Goal: Use online tool/utility: Utilize a website feature to perform a specific function

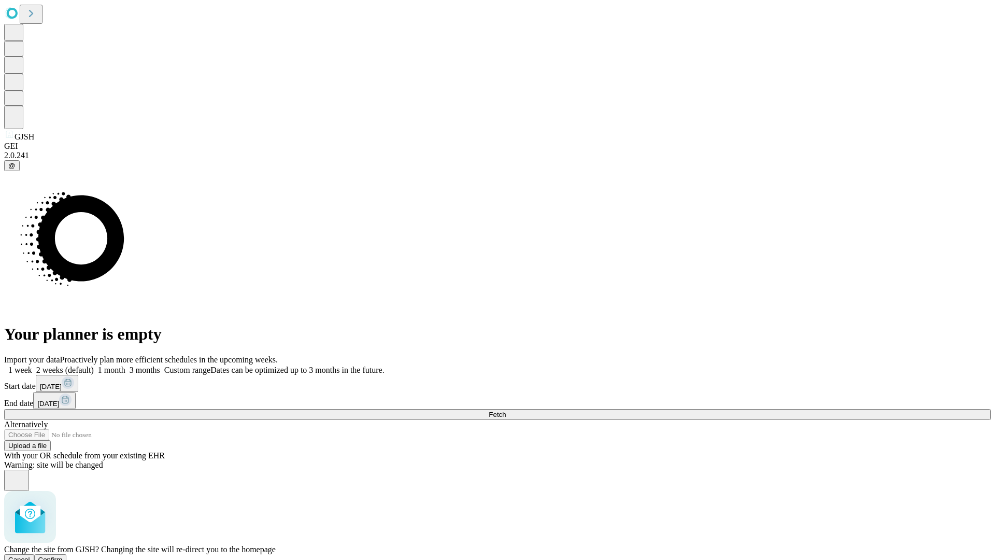
click at [63, 556] on span "Confirm" at bounding box center [50, 560] width 24 height 8
click at [32, 365] on label "1 week" at bounding box center [18, 369] width 28 height 9
click at [506, 411] on span "Fetch" at bounding box center [497, 415] width 17 height 8
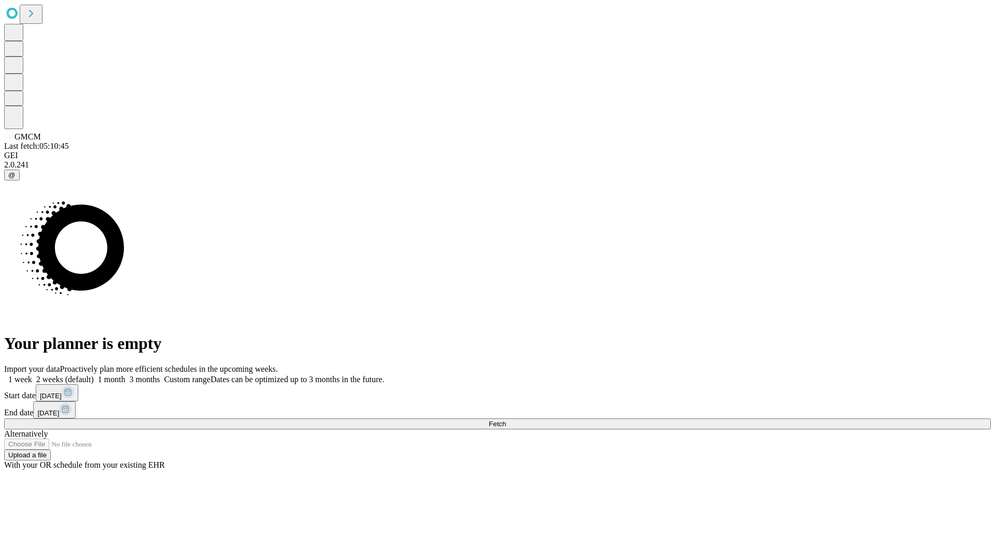
click at [32, 375] on label "1 week" at bounding box center [18, 379] width 28 height 9
click at [506, 420] on span "Fetch" at bounding box center [497, 424] width 17 height 8
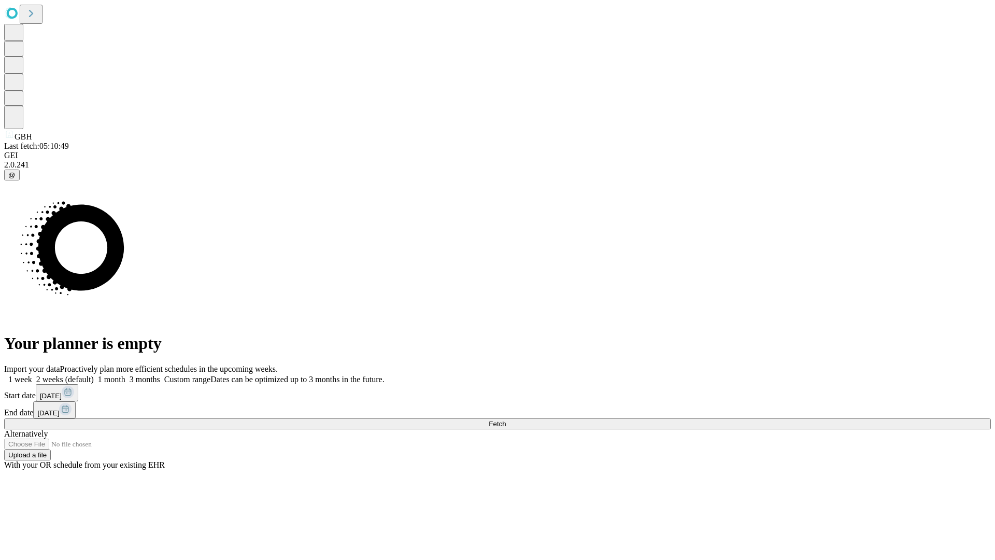
click at [506, 420] on span "Fetch" at bounding box center [497, 424] width 17 height 8
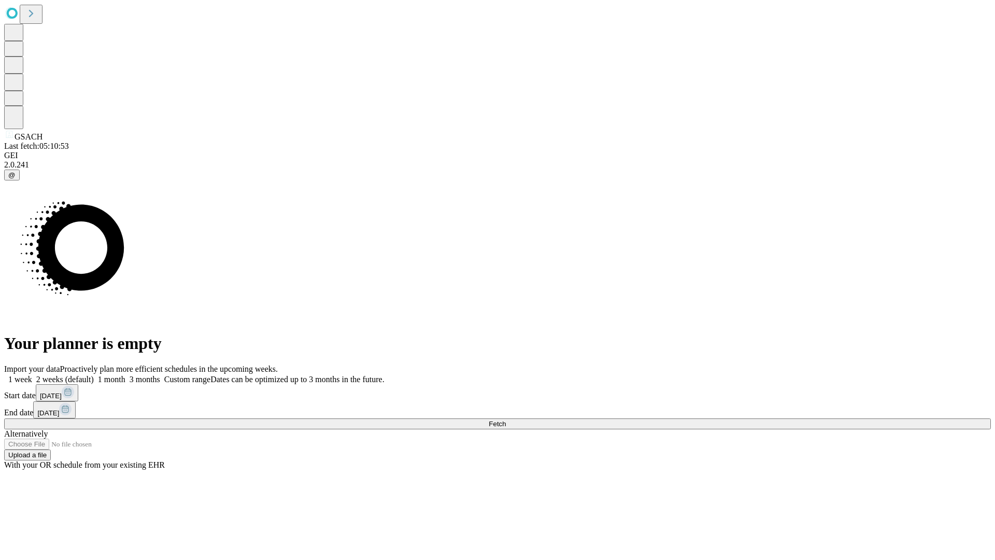
click at [32, 375] on label "1 week" at bounding box center [18, 379] width 28 height 9
click at [506, 420] on span "Fetch" at bounding box center [497, 424] width 17 height 8
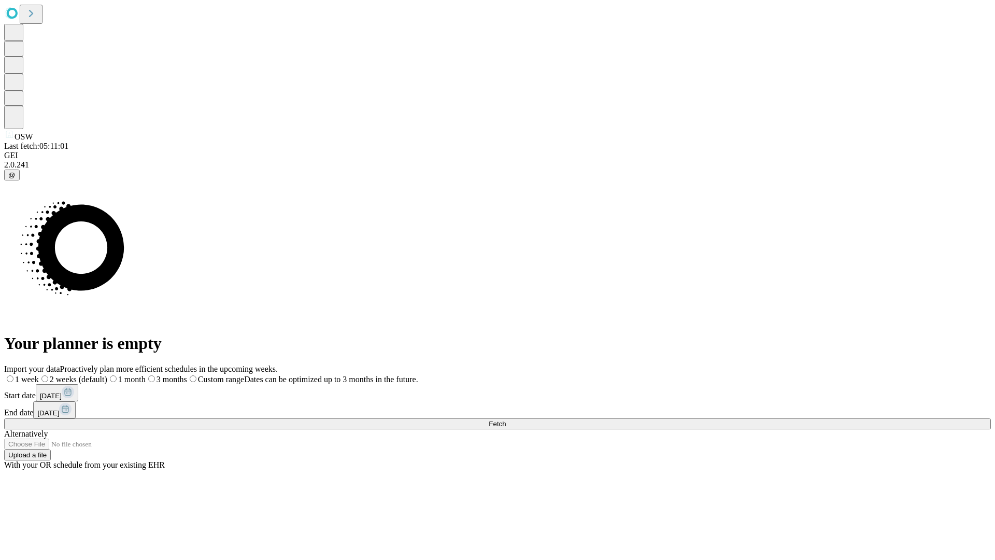
click at [39, 375] on label "1 week" at bounding box center [21, 379] width 35 height 9
click at [506, 420] on span "Fetch" at bounding box center [497, 424] width 17 height 8
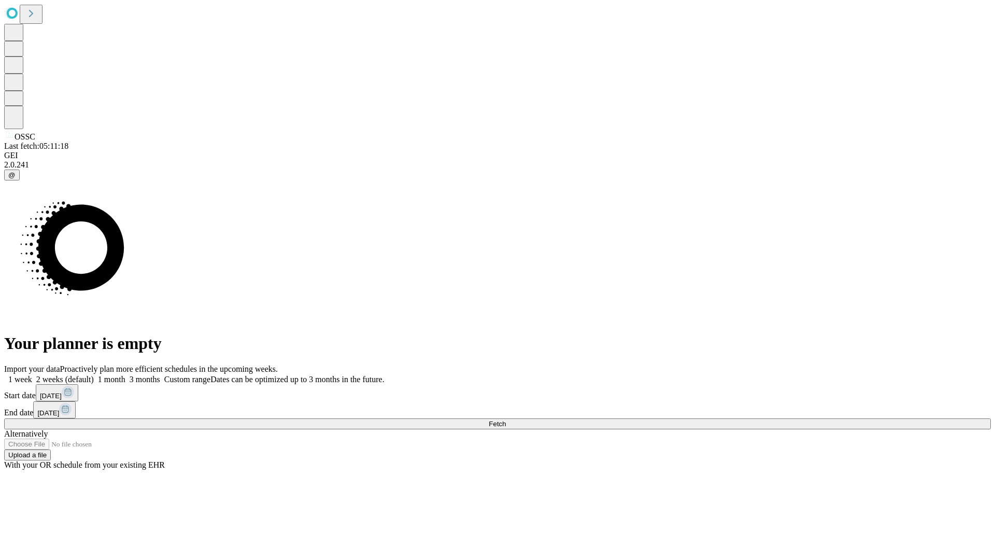
click at [506, 420] on span "Fetch" at bounding box center [497, 424] width 17 height 8
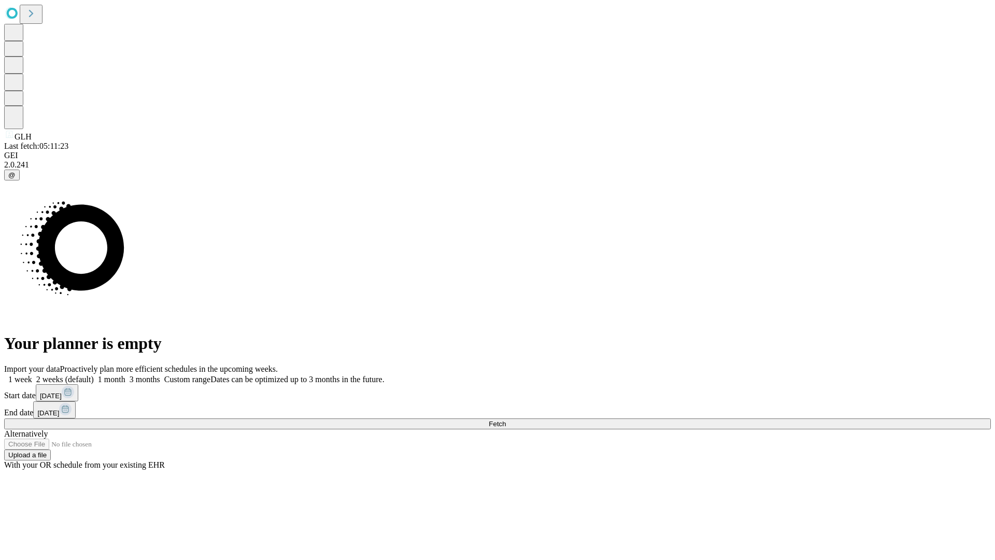
click at [32, 375] on label "1 week" at bounding box center [18, 379] width 28 height 9
click at [506, 420] on span "Fetch" at bounding box center [497, 424] width 17 height 8
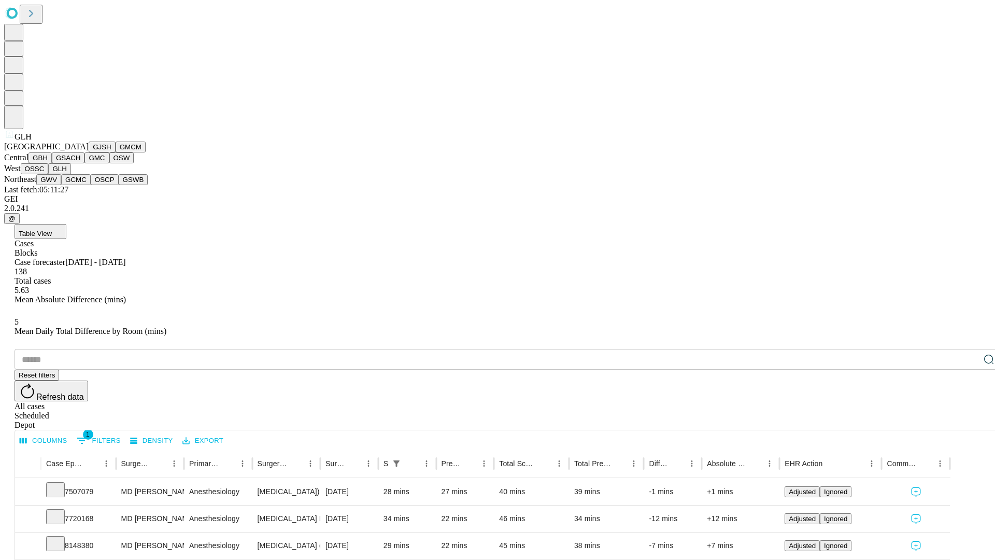
click at [61, 185] on button "GWV" at bounding box center [48, 179] width 25 height 11
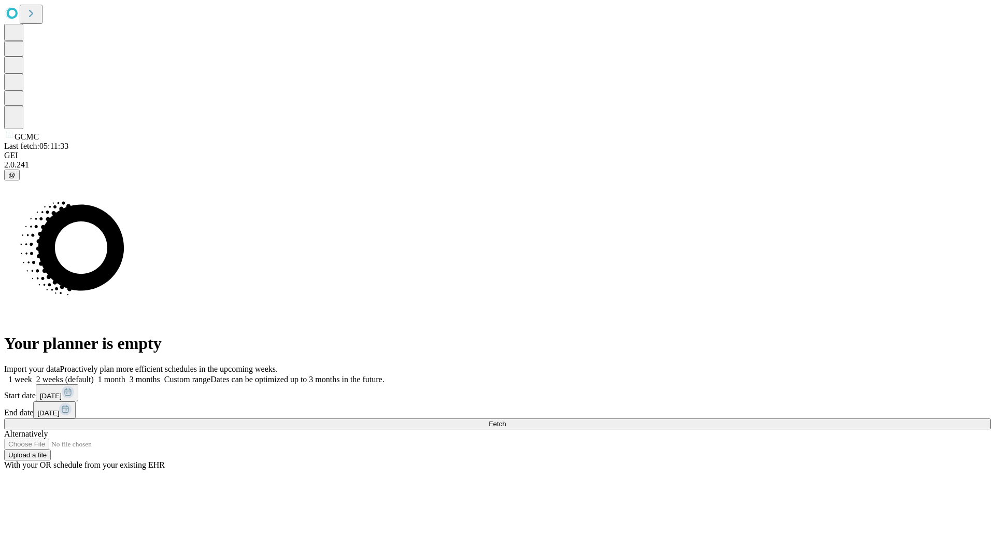
click at [32, 375] on label "1 week" at bounding box center [18, 379] width 28 height 9
click at [506, 420] on span "Fetch" at bounding box center [497, 424] width 17 height 8
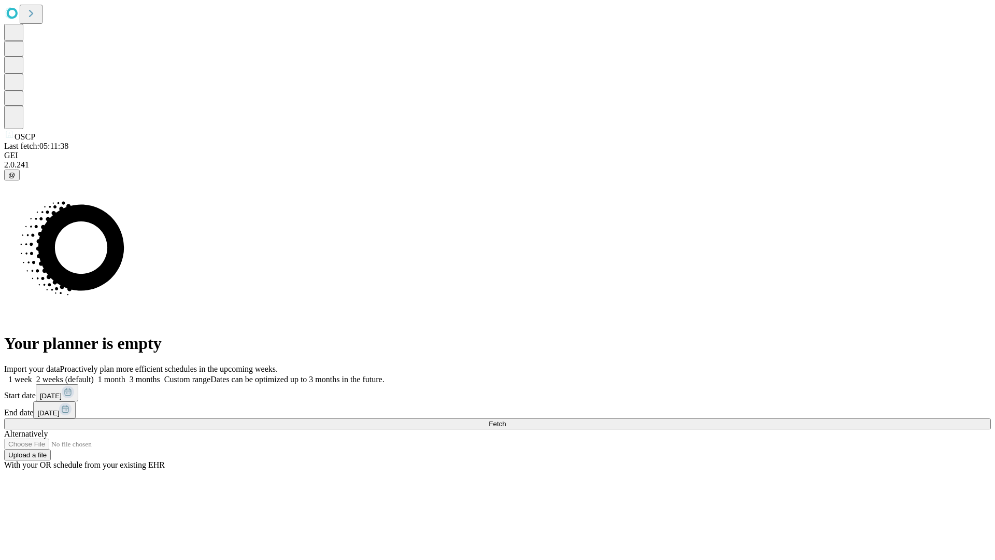
click at [506, 420] on span "Fetch" at bounding box center [497, 424] width 17 height 8
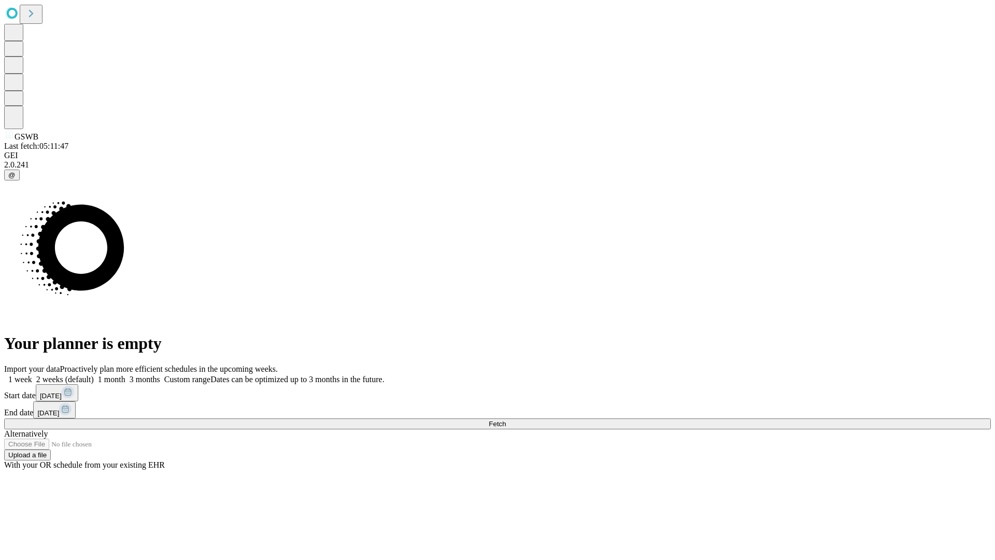
click at [32, 375] on label "1 week" at bounding box center [18, 379] width 28 height 9
click at [506, 420] on span "Fetch" at bounding box center [497, 424] width 17 height 8
